Goal: Check status: Check status

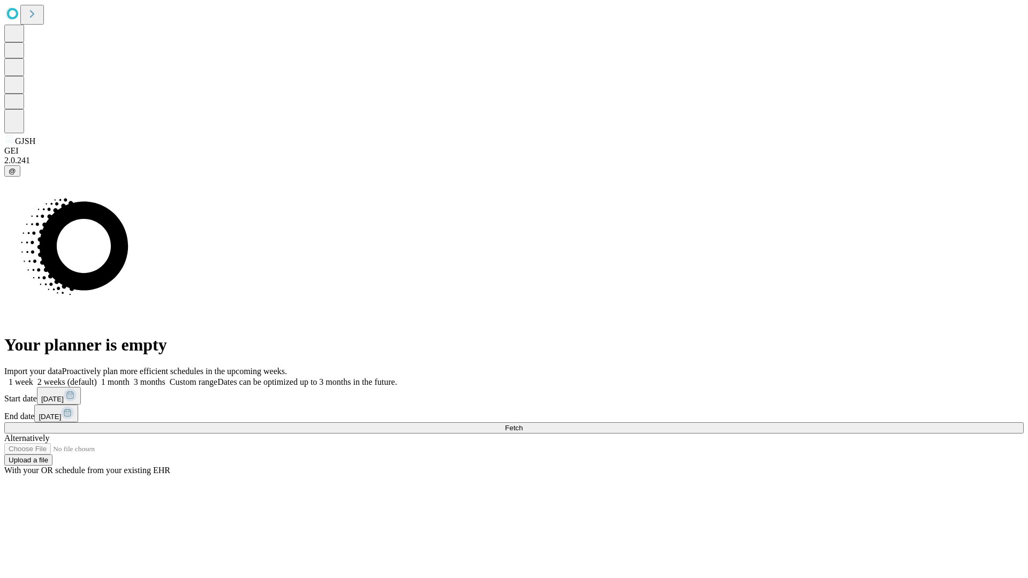
click at [522, 424] on span "Fetch" at bounding box center [514, 428] width 18 height 8
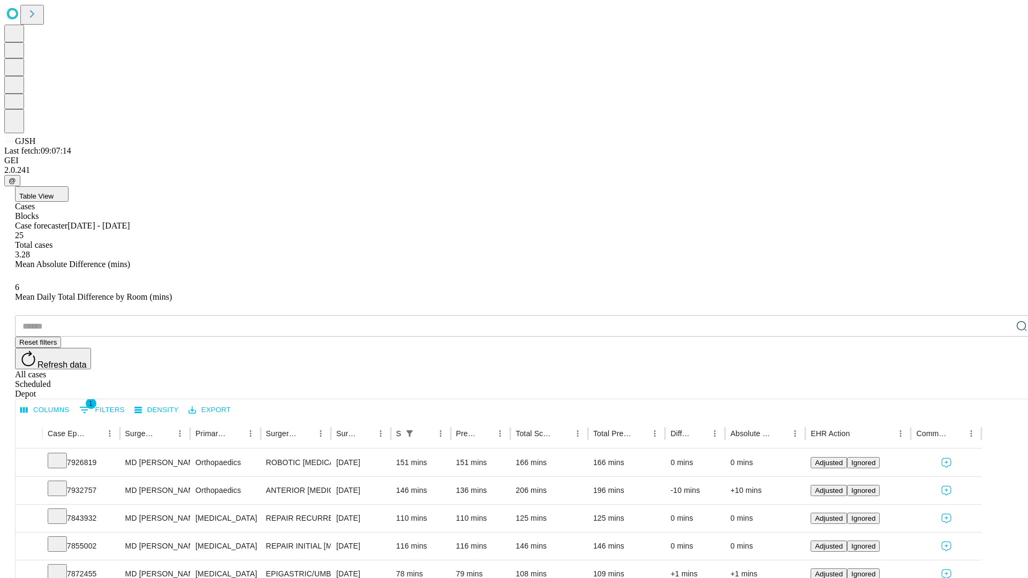
click at [959, 379] on div "Scheduled" at bounding box center [524, 384] width 1019 height 10
